Goal: Information Seeking & Learning: Learn about a topic

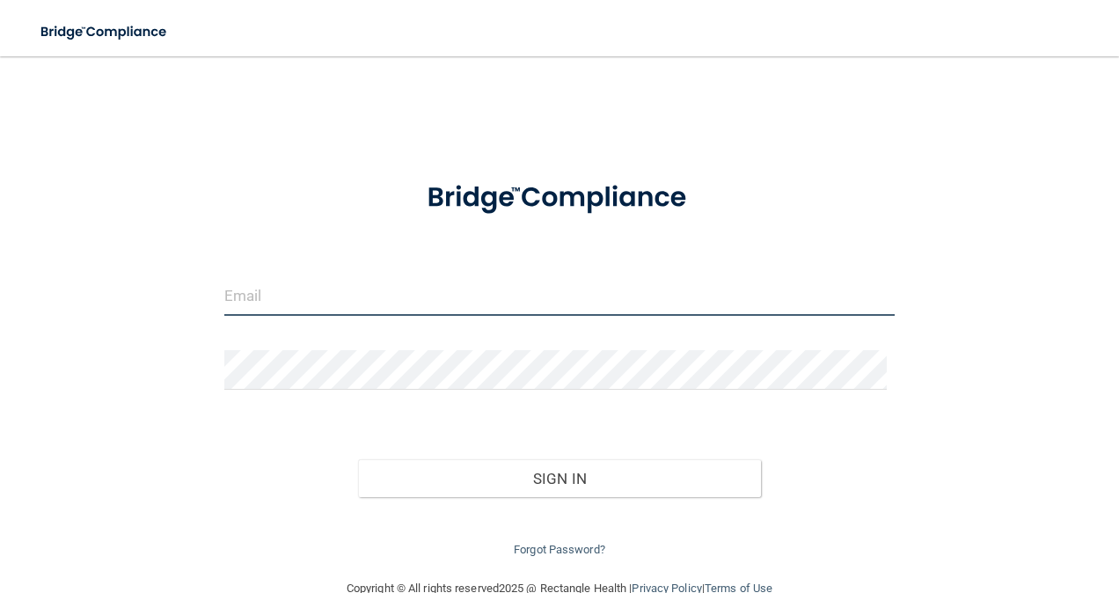
click at [474, 310] on input "email" at bounding box center [559, 296] width 671 height 40
type input "[EMAIL_ADDRESS][DOMAIN_NAME]"
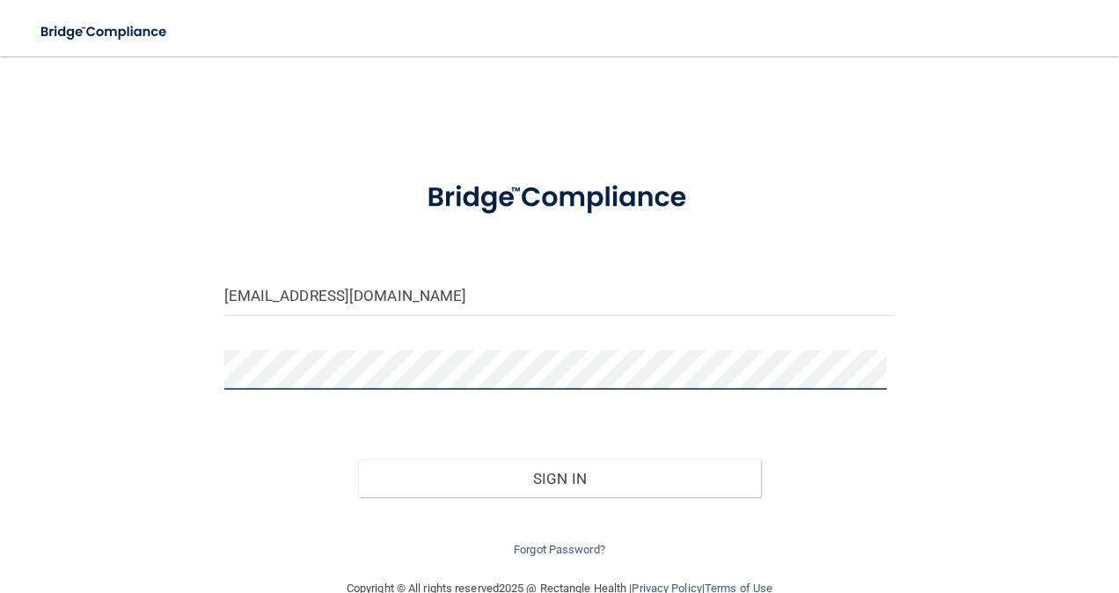
click at [358, 459] on button "Sign In" at bounding box center [559, 478] width 403 height 39
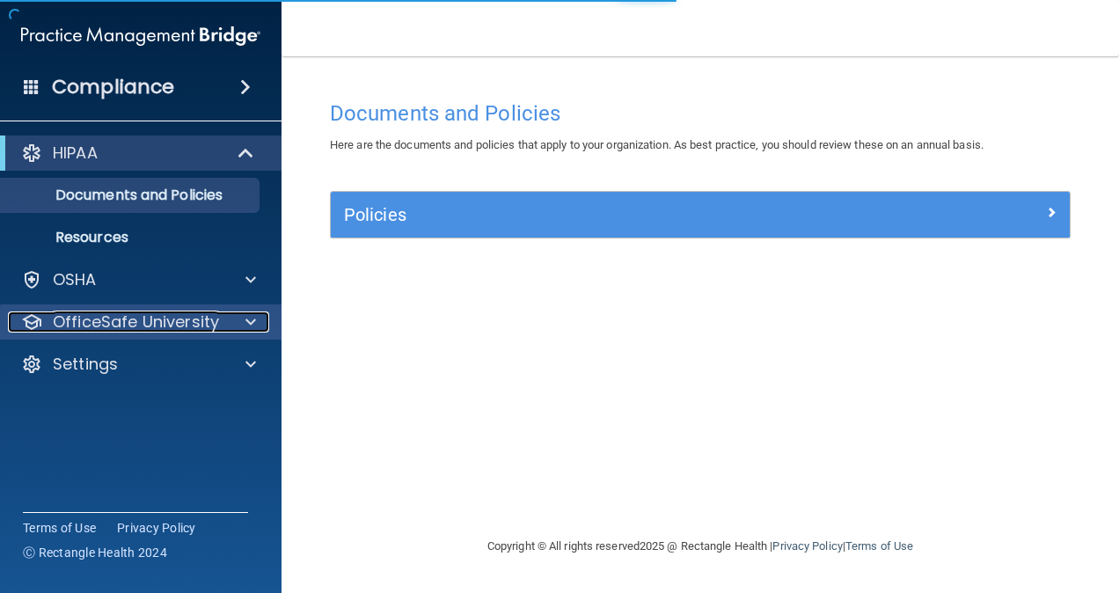
click at [183, 319] on p "OfficeSafe University" at bounding box center [136, 321] width 166 height 21
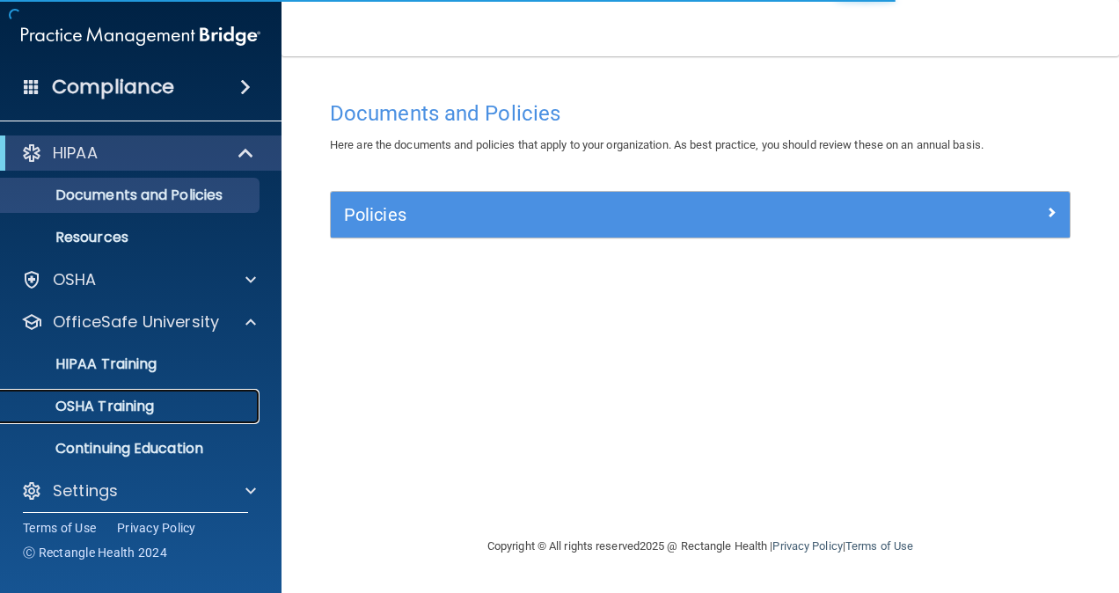
click at [171, 411] on div "OSHA Training" at bounding box center [131, 407] width 240 height 18
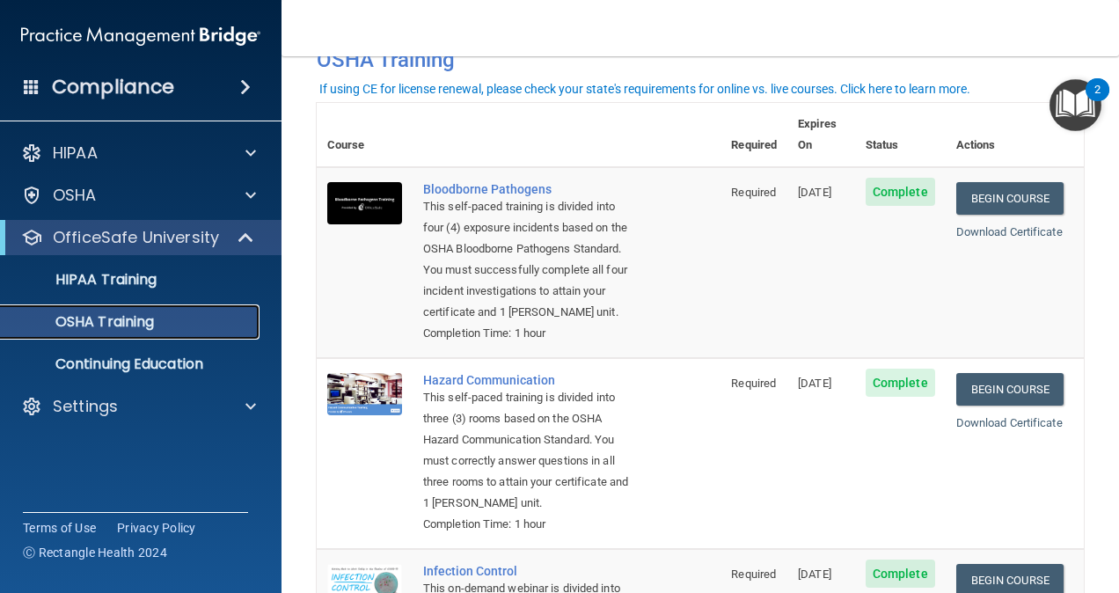
scroll to position [52, 0]
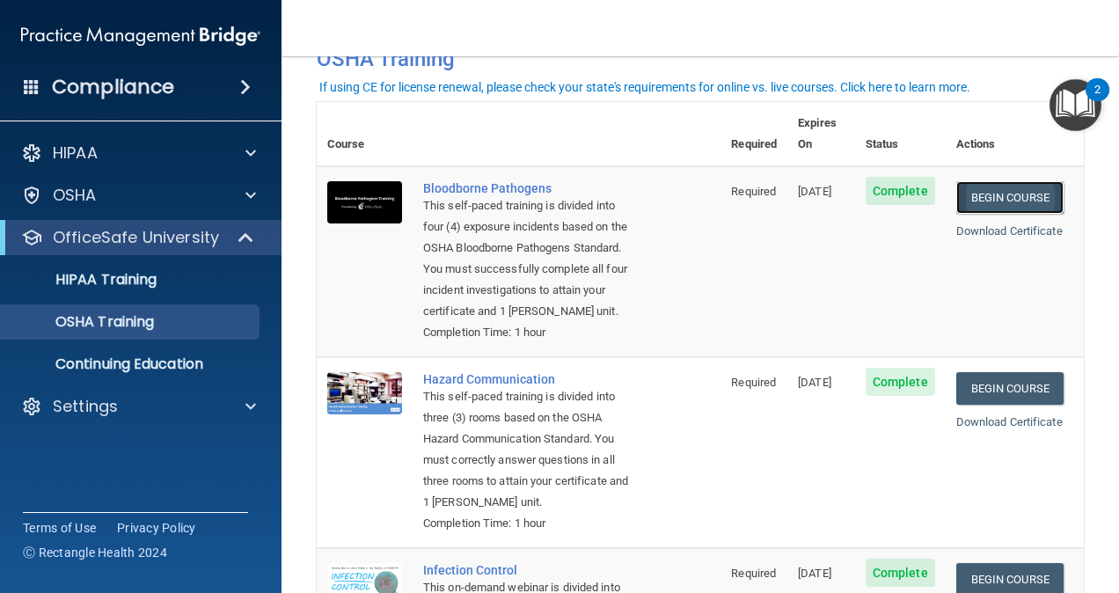
click at [997, 181] on link "Begin Course" at bounding box center [1009, 197] width 107 height 33
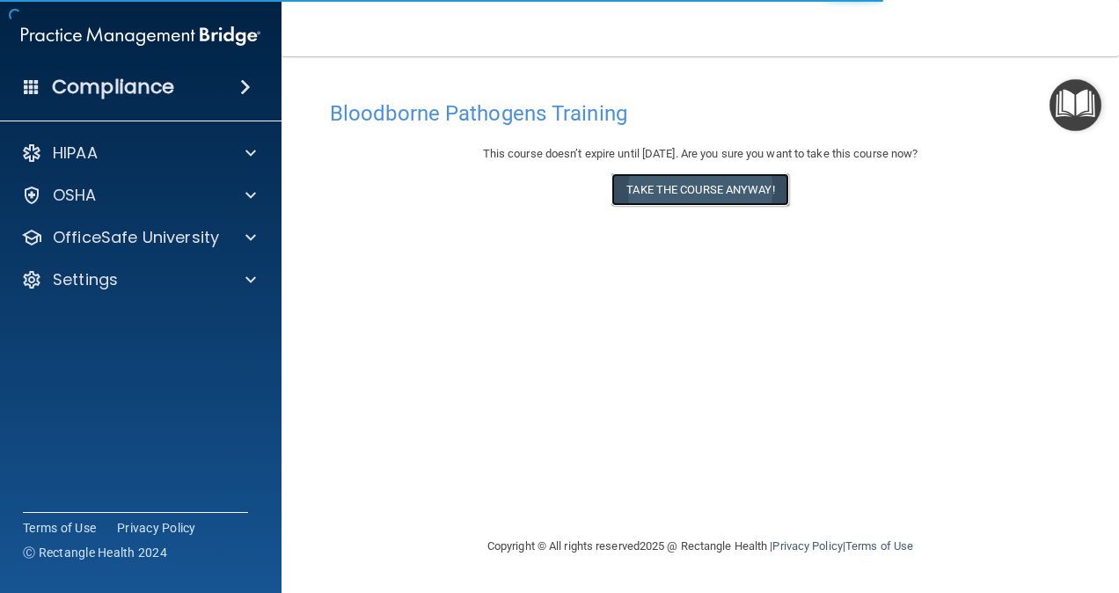
click at [758, 198] on button "Take the course anyway!" at bounding box center [699, 189] width 177 height 33
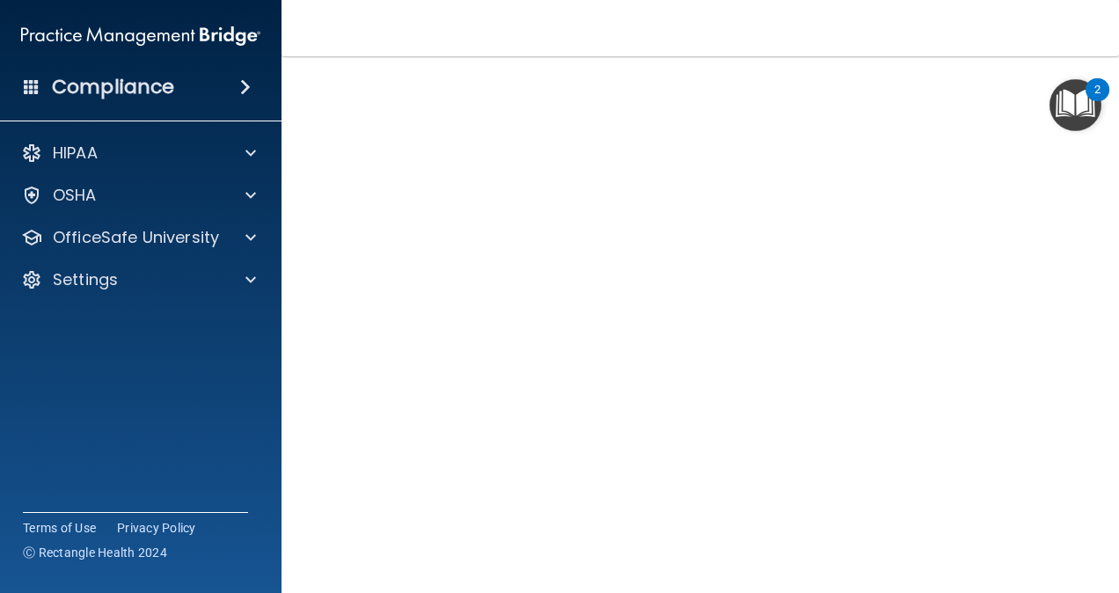
scroll to position [81, 0]
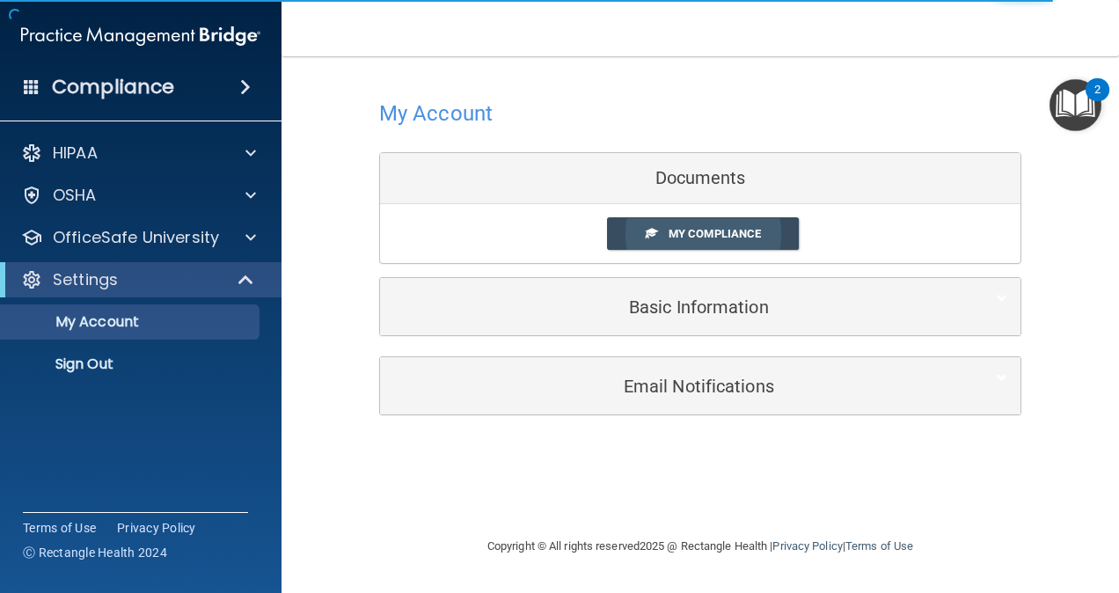
click at [760, 238] on span "My Compliance" at bounding box center [715, 233] width 92 height 13
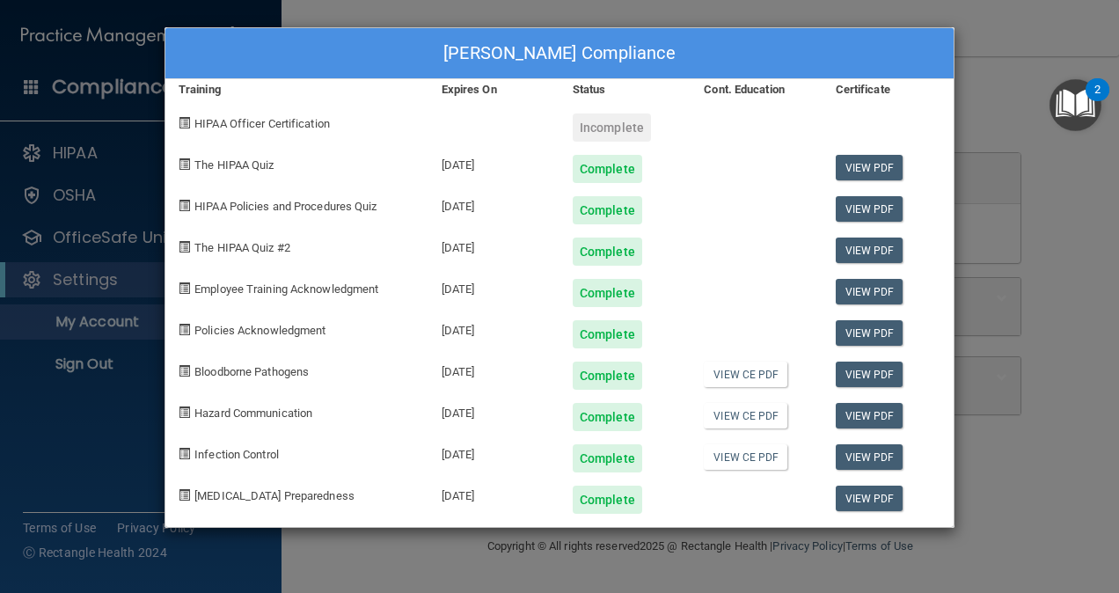
click at [585, 121] on div "Incomplete" at bounding box center [612, 127] width 78 height 28
click at [743, 370] on link "View CE PDF" at bounding box center [746, 375] width 84 height 26
